Goal: Transaction & Acquisition: Download file/media

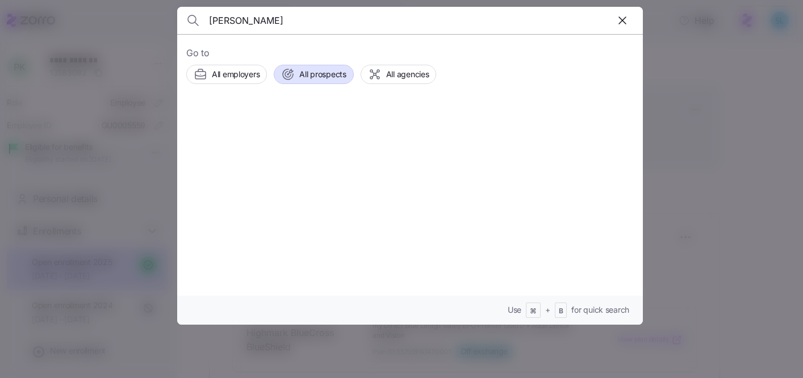
scroll to position [459, 0]
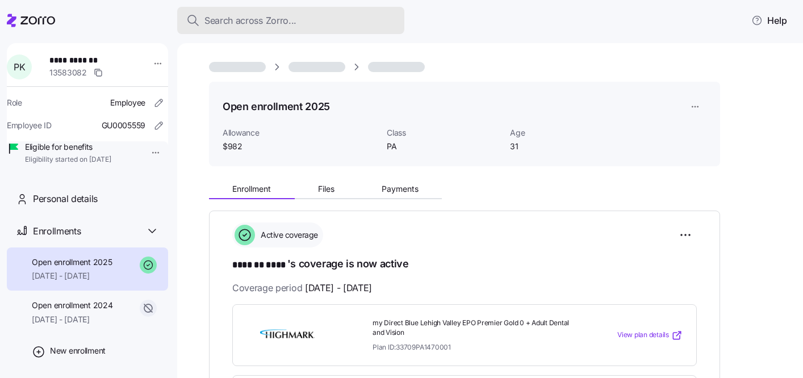
click at [265, 19] on span "Search across Zorro..." at bounding box center [250, 21] width 92 height 14
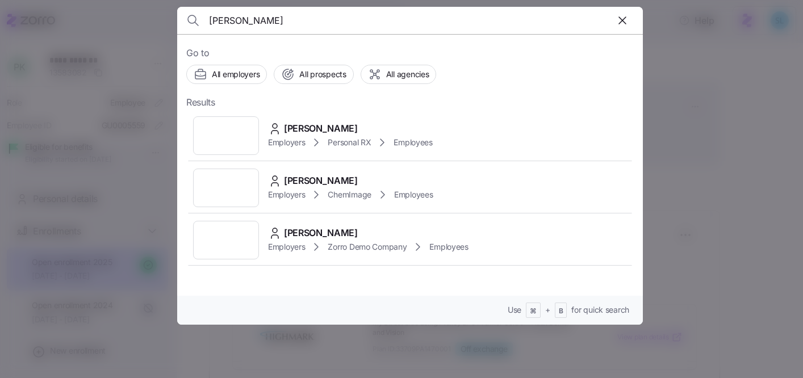
type input "[PERSON_NAME]"
click at [305, 126] on span "[PERSON_NAME]" at bounding box center [321, 128] width 74 height 14
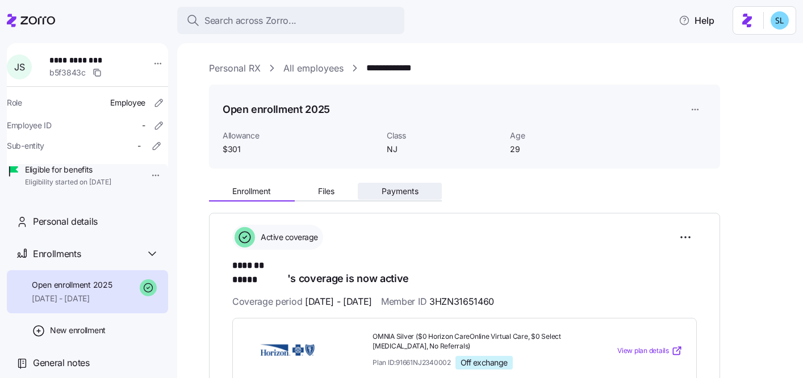
click at [395, 199] on button "Payments" at bounding box center [400, 191] width 84 height 17
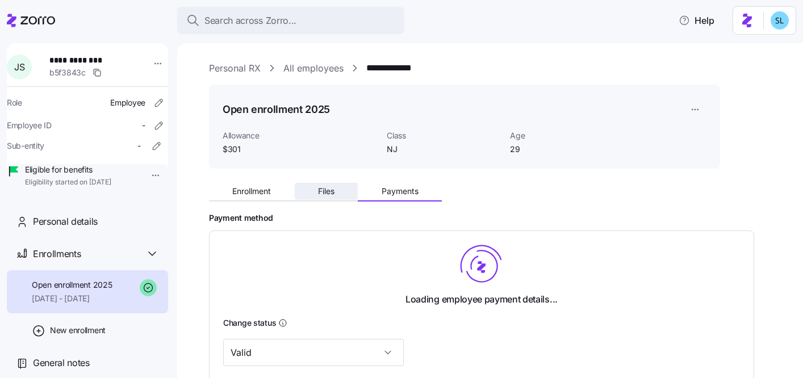
click at [318, 189] on span "Files" at bounding box center [326, 191] width 16 height 8
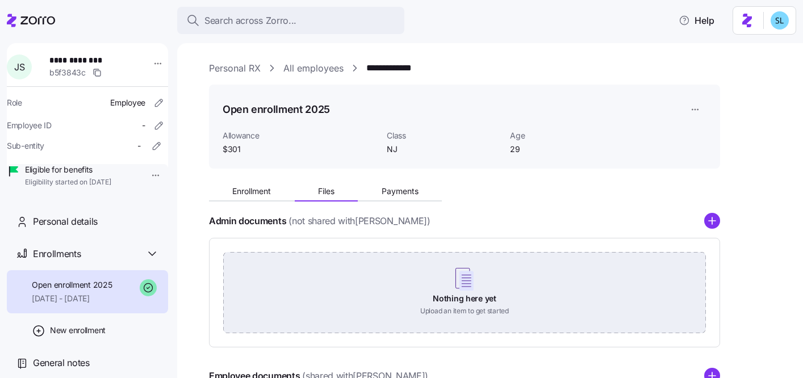
scroll to position [194, 0]
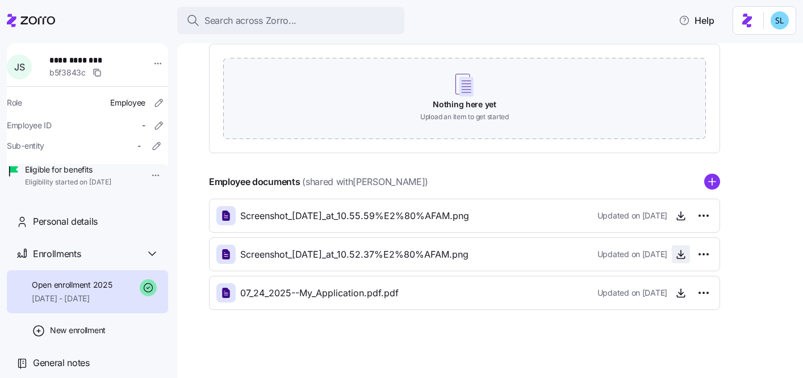
click at [679, 258] on icon "button" at bounding box center [680, 254] width 11 height 11
click at [682, 224] on button "button" at bounding box center [681, 216] width 18 height 18
click at [681, 220] on icon "button" at bounding box center [680, 220] width 7 height 2
click at [675, 295] on icon "button" at bounding box center [680, 292] width 11 height 11
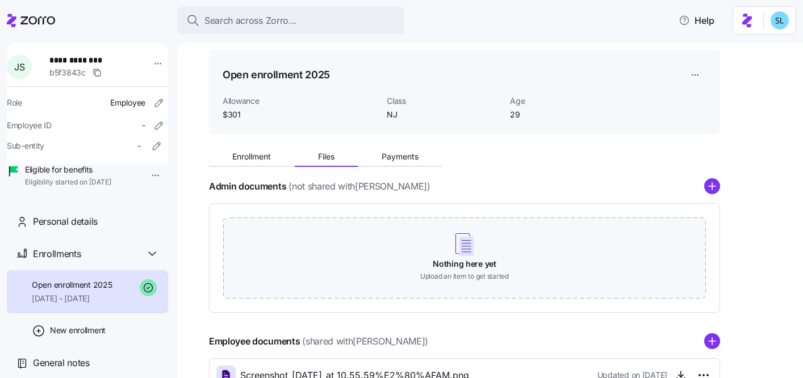
scroll to position [0, 0]
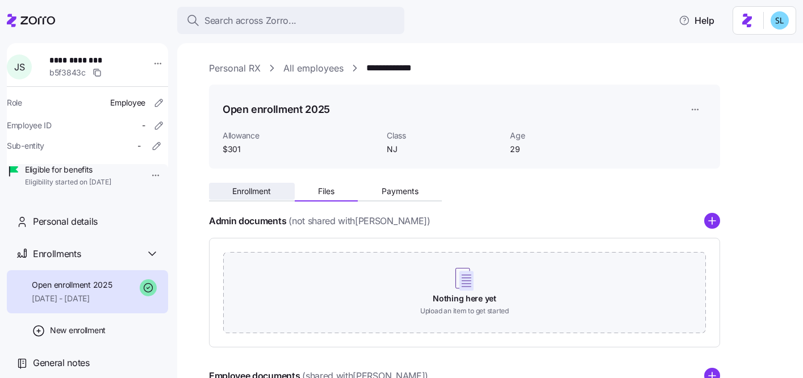
click at [241, 192] on span "Enrollment" at bounding box center [251, 191] width 39 height 8
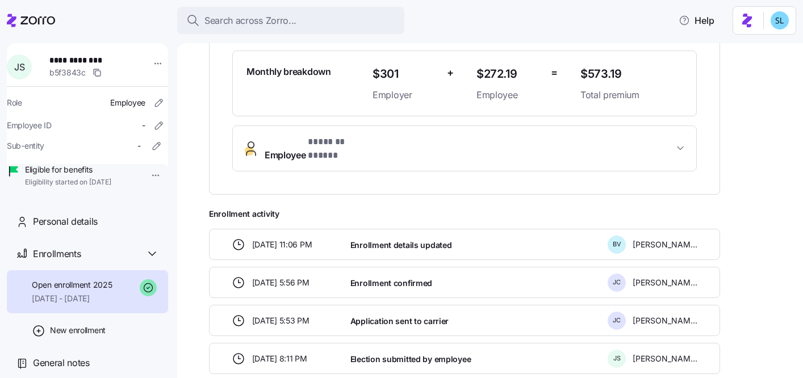
scroll to position [369, 0]
